Goal: Information Seeking & Learning: Understand process/instructions

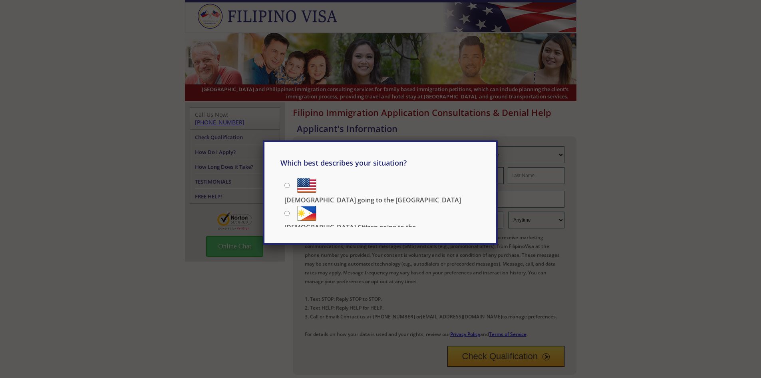
click at [287, 211] on input "[DEMOGRAPHIC_DATA] Citizen going to the [DEMOGRAPHIC_DATA]" at bounding box center [287, 213] width 5 height 5
radio input "true"
